Goal: Task Accomplishment & Management: Complete application form

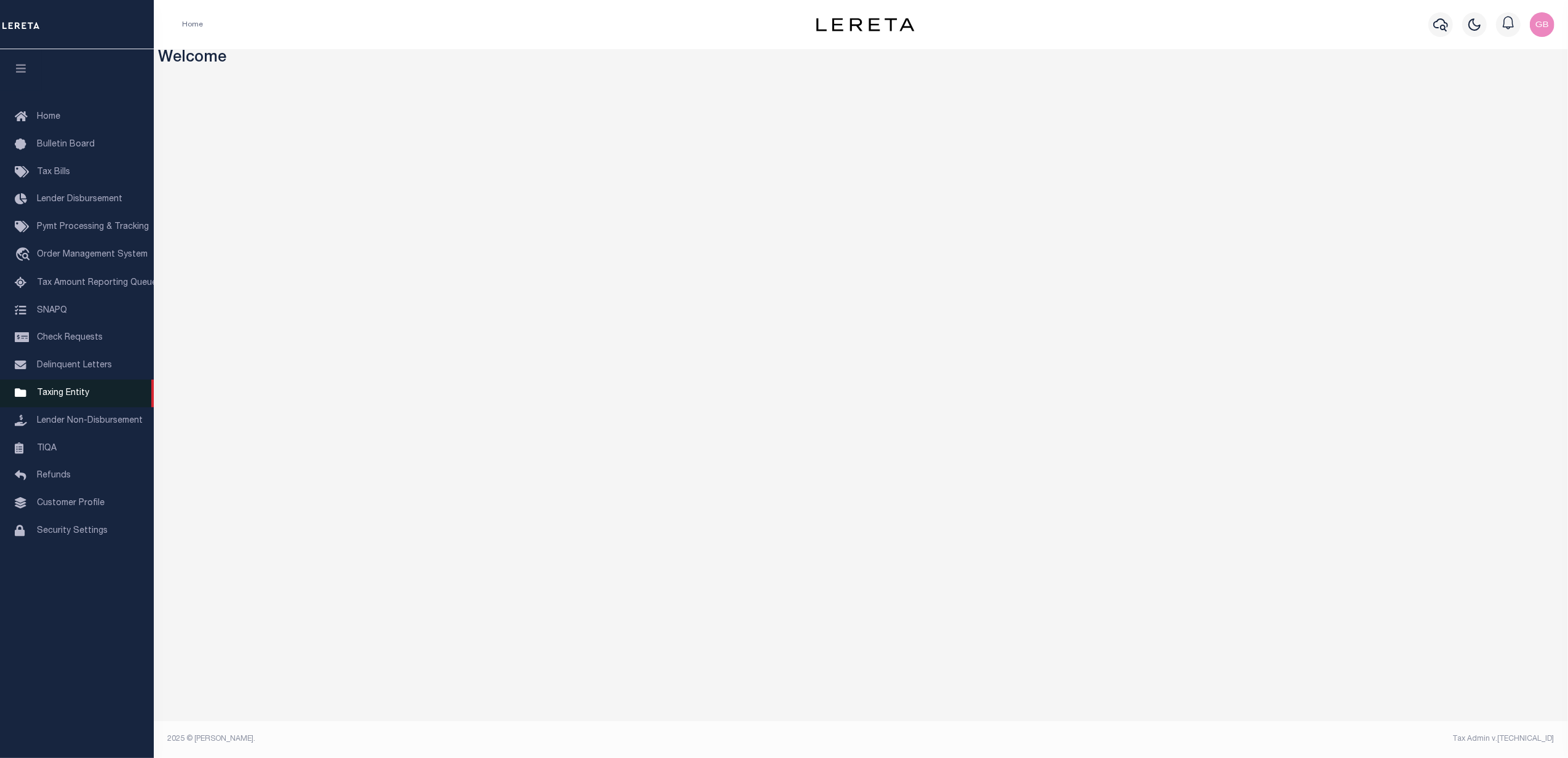
click at [56, 397] on span "Taxing Entity" at bounding box center [62, 393] width 52 height 9
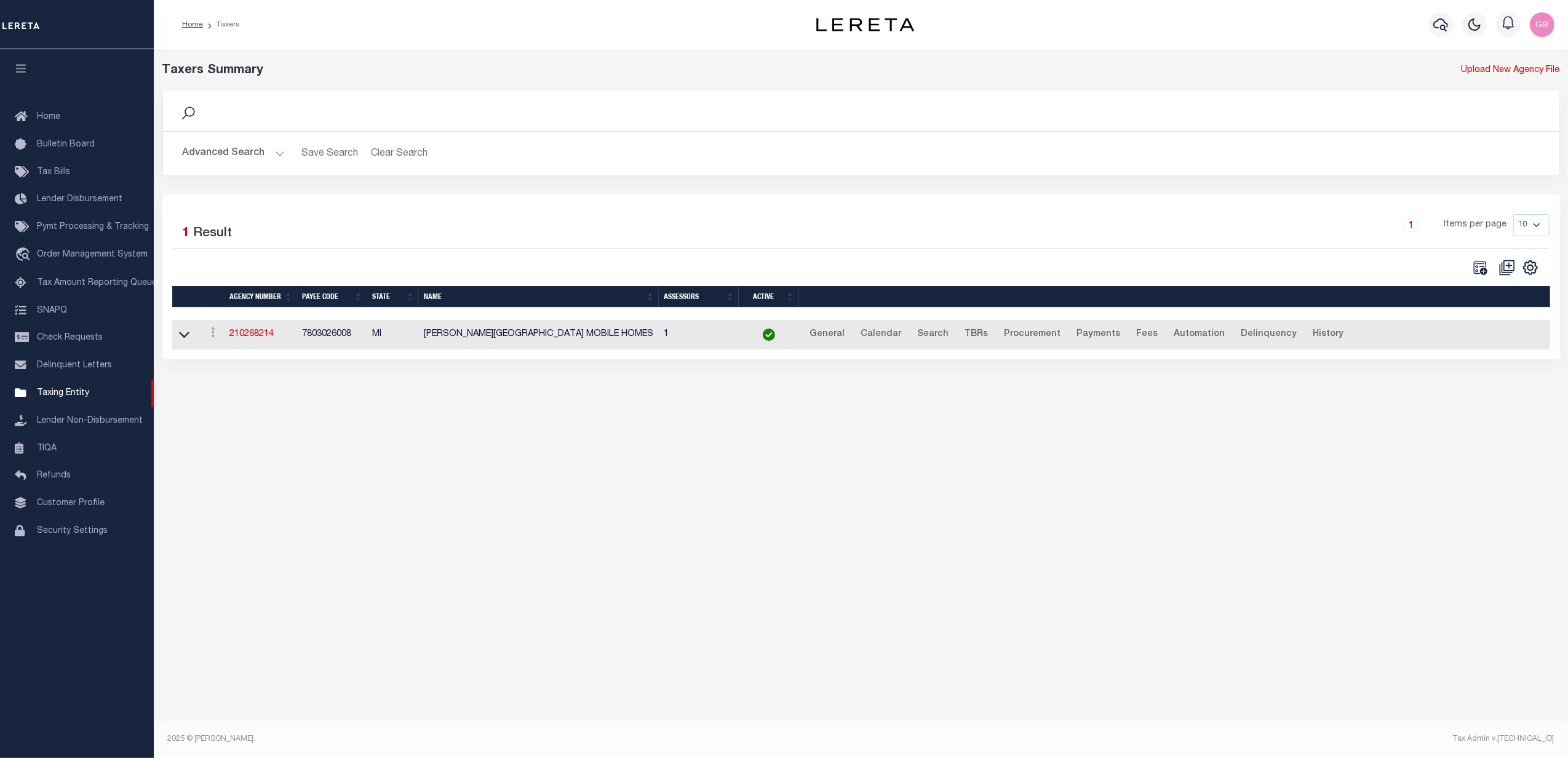
click at [252, 160] on button "Advanced Search" at bounding box center [233, 153] width 102 height 24
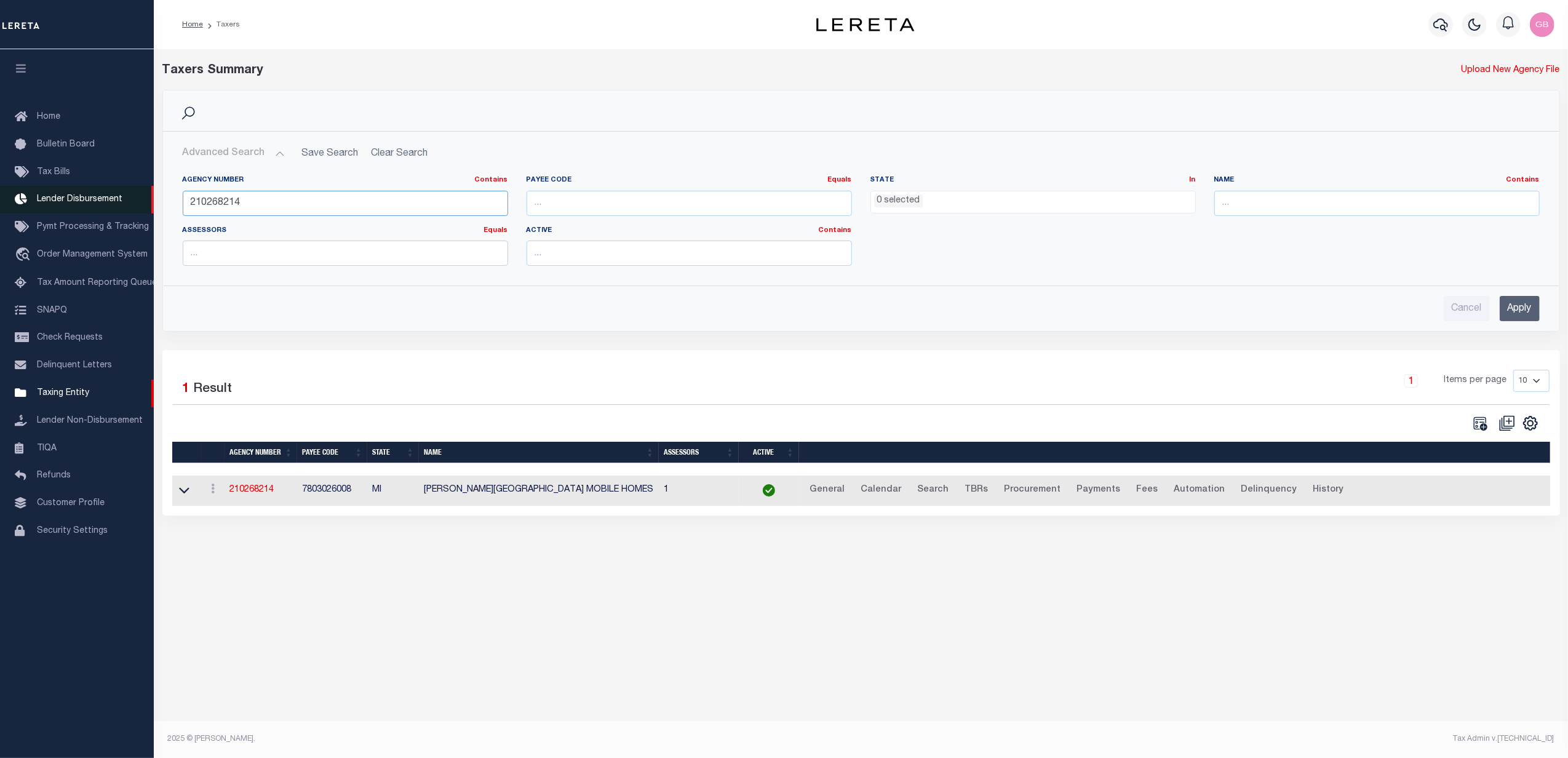
drag, startPoint x: 183, startPoint y: 208, endPoint x: 143, endPoint y: 208, distance: 40.0
click at [143, 208] on div "Home Taxers Profile" at bounding box center [784, 365] width 1568 height 731
click at [1079, 491] on link "Payments" at bounding box center [1098, 491] width 54 height 20
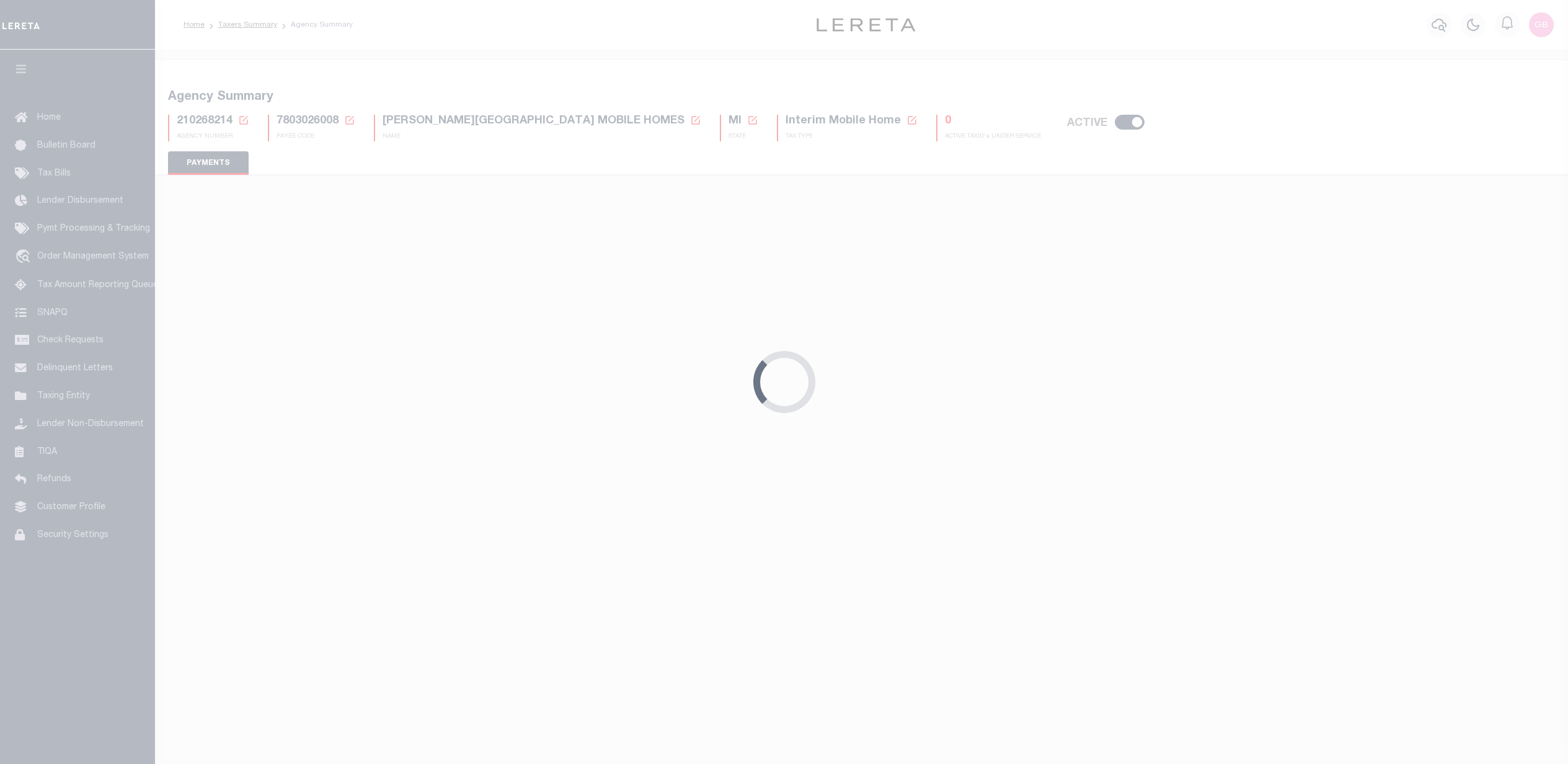
select select "35"
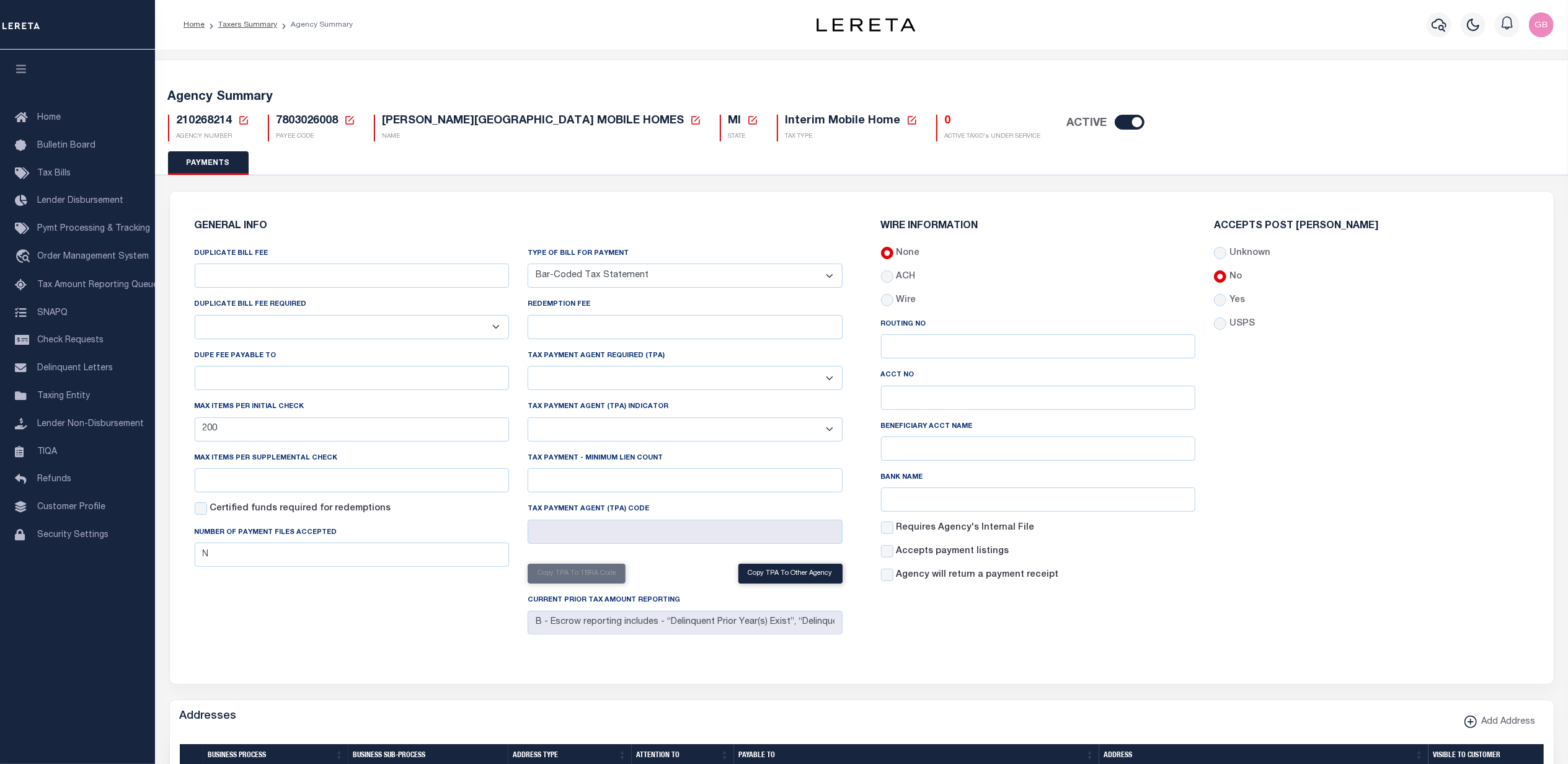
click at [246, 123] on icon at bounding box center [243, 120] width 11 height 11
drag, startPoint x: 314, startPoint y: 164, endPoint x: 321, endPoint y: 173, distance: 11.4
click at [314, 164] on input "Agency Number" at bounding box center [390, 166] width 249 height 24
type input "190160000"
click at [494, 201] on button "Ok" at bounding box center [483, 198] width 62 height 23
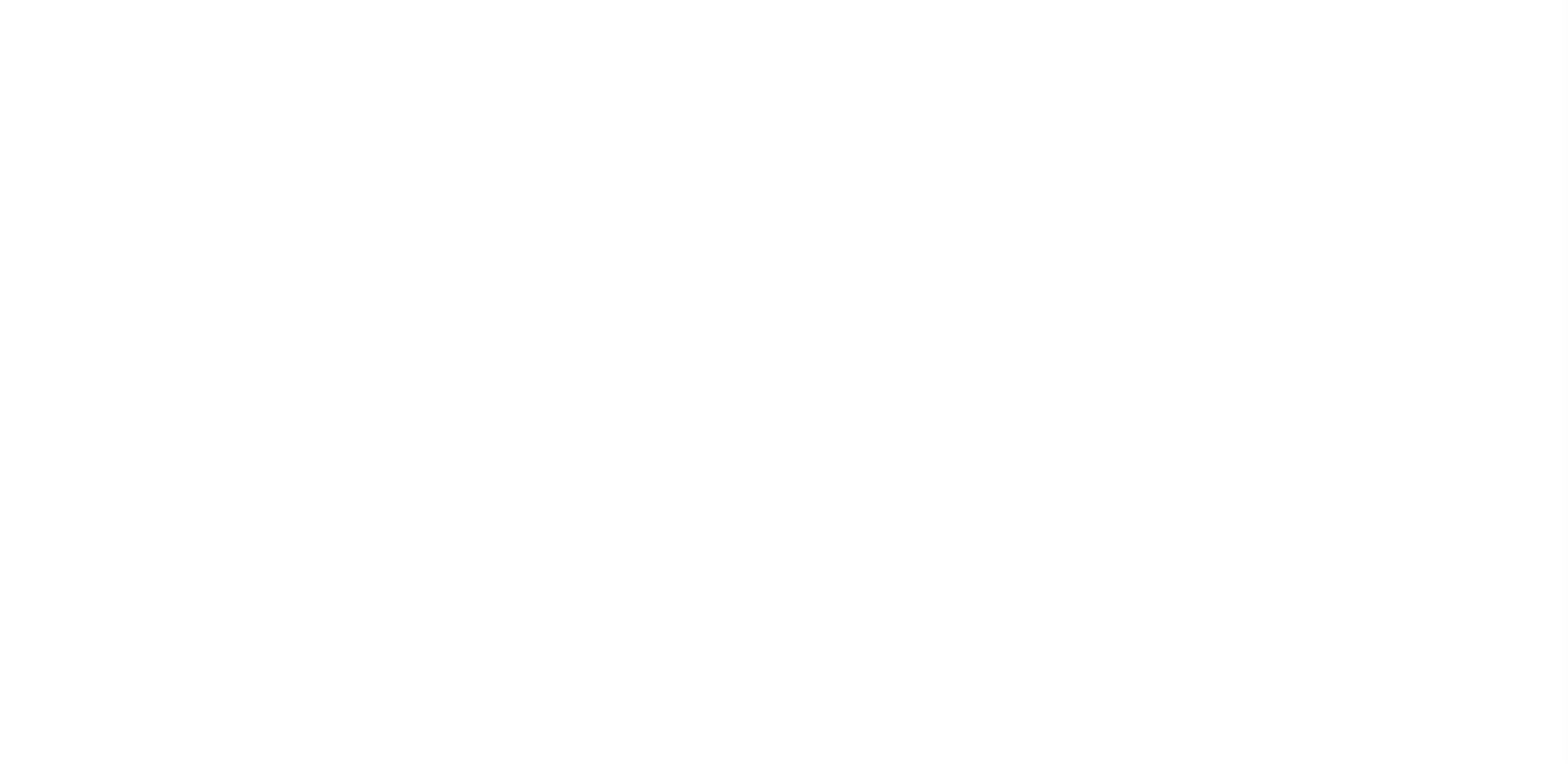
select select "false"
type input "N"
select select "true"
select select "6"
type input "25"
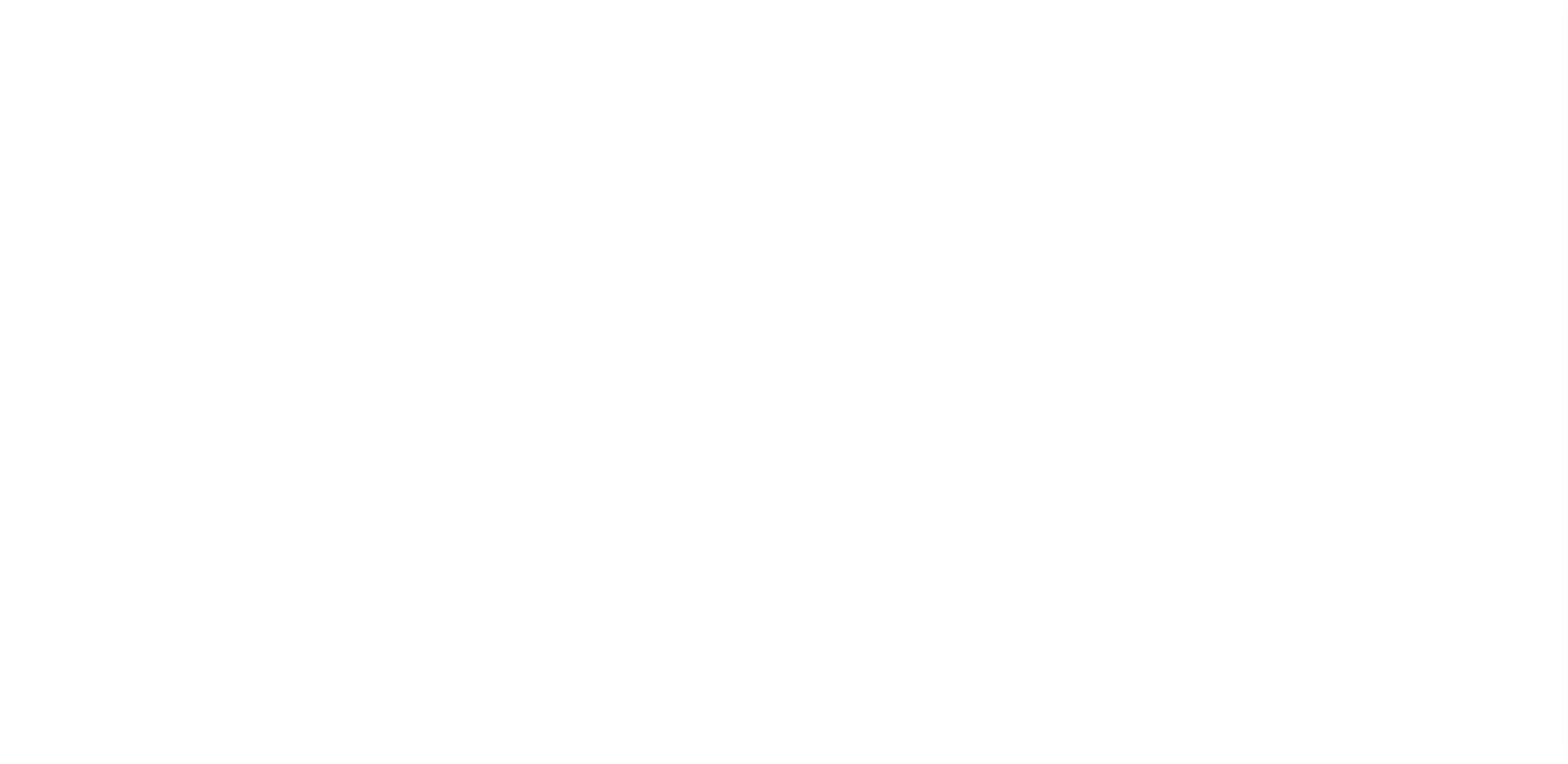
type input "051"
type input "N - Escrow reporting should not include - “Delinquent Prior Year(s) Exist”, “De…"
radio input "true"
type input "031000053"
type input "5303561481"
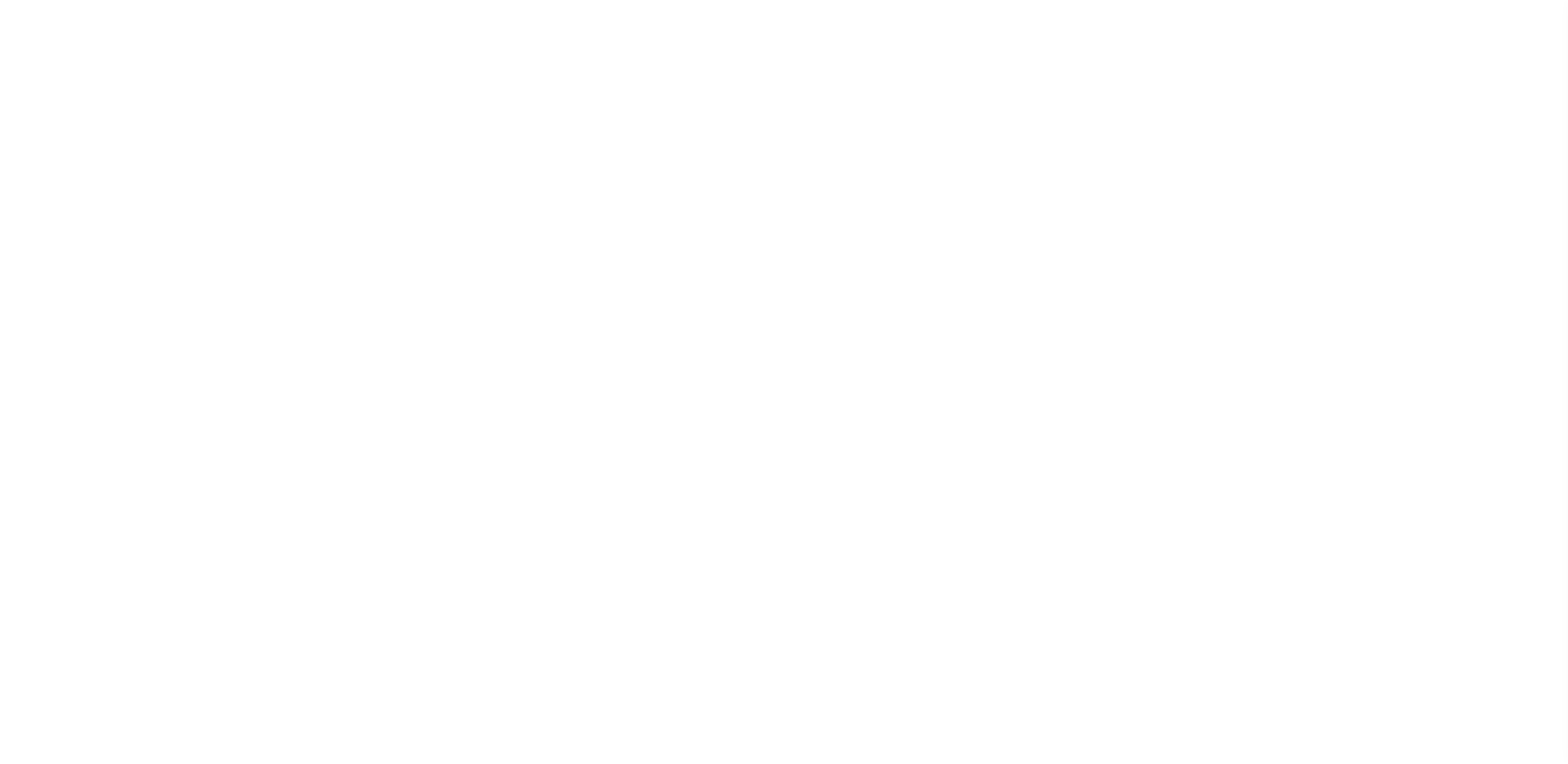
type input "Montgomery County Maryland Government"
type input "PNC Bank, NA"
checkbox input "false"
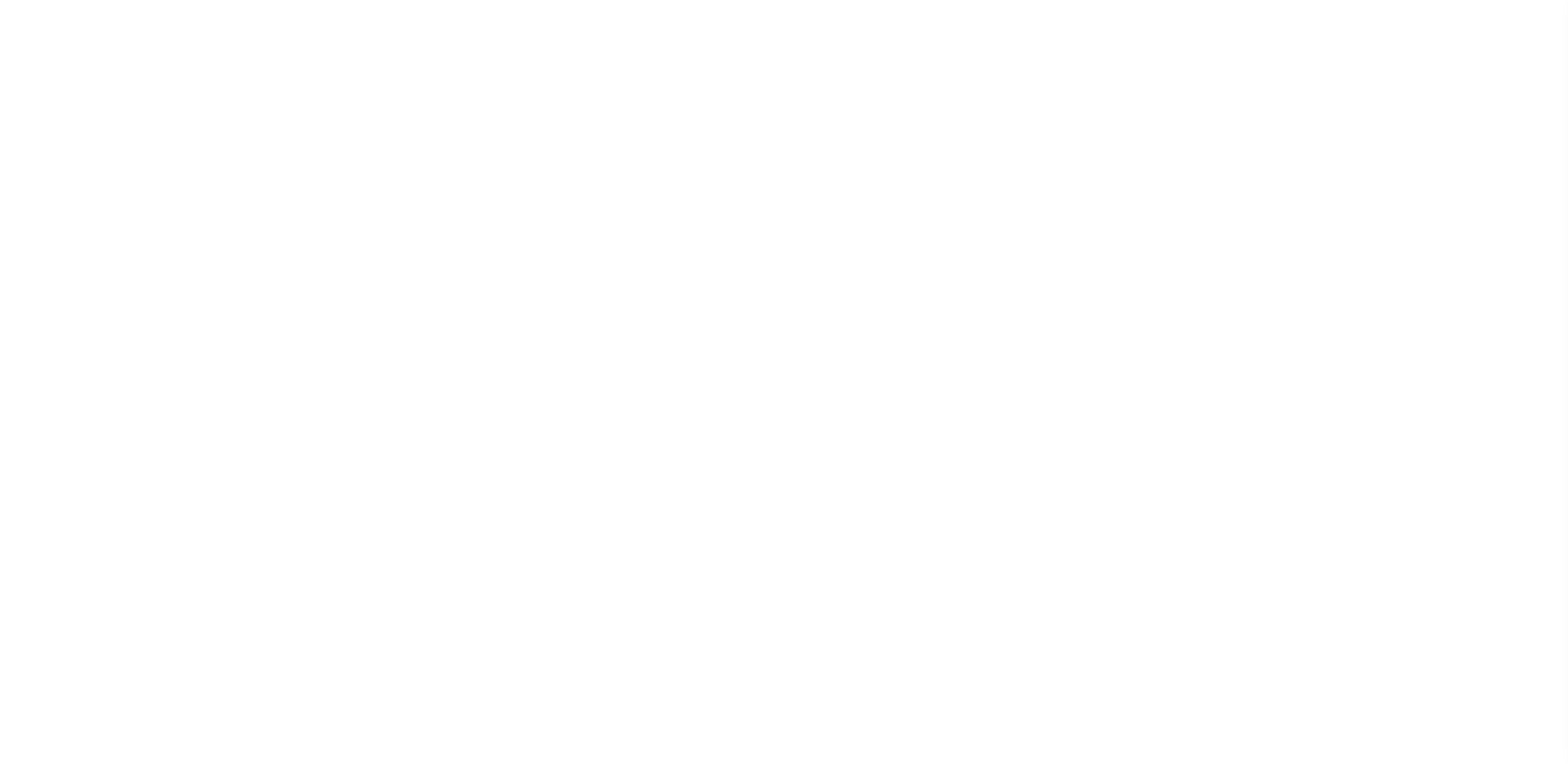
radio input "false"
radio input "true"
